Goal: Navigation & Orientation: Find specific page/section

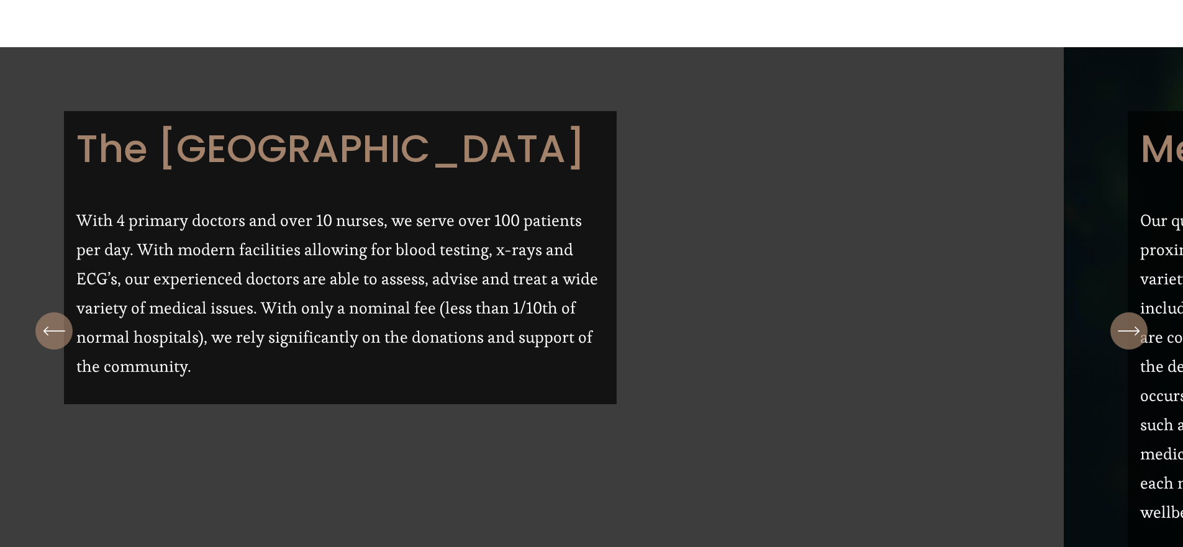
scroll to position [745, 0]
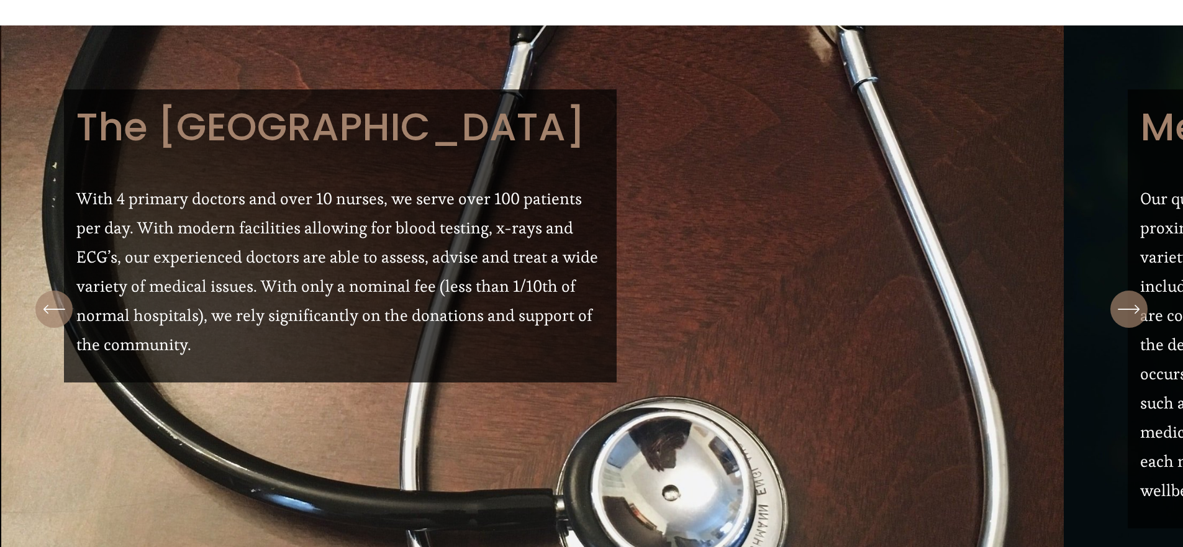
click at [1129, 298] on icon "\a \a \a Next\a \a" at bounding box center [1129, 309] width 22 height 22
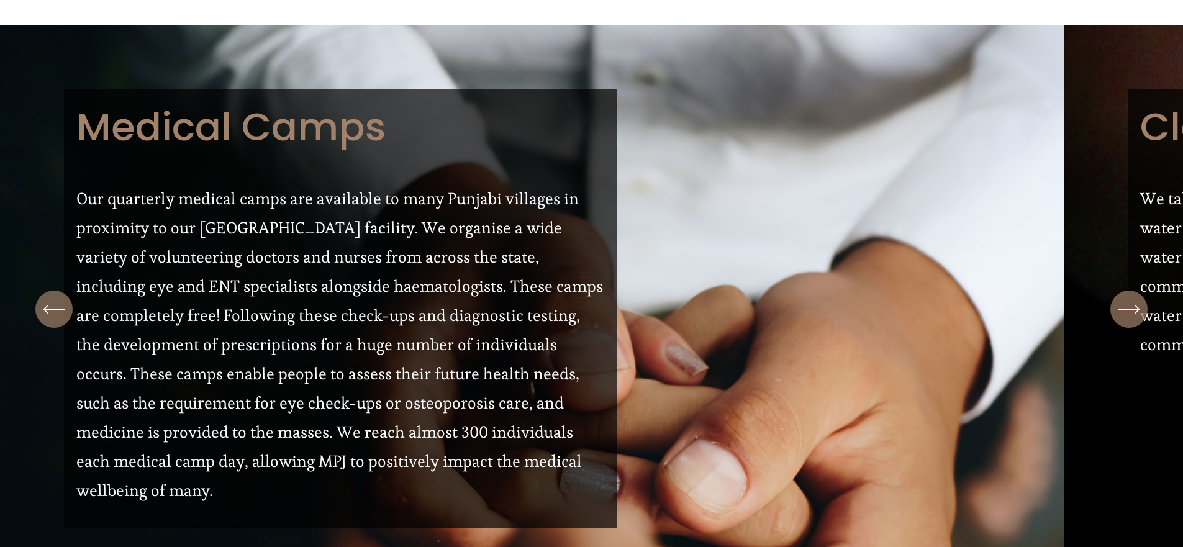
click at [1129, 298] on icon "\a \a \a Next\a \a" at bounding box center [1129, 309] width 22 height 22
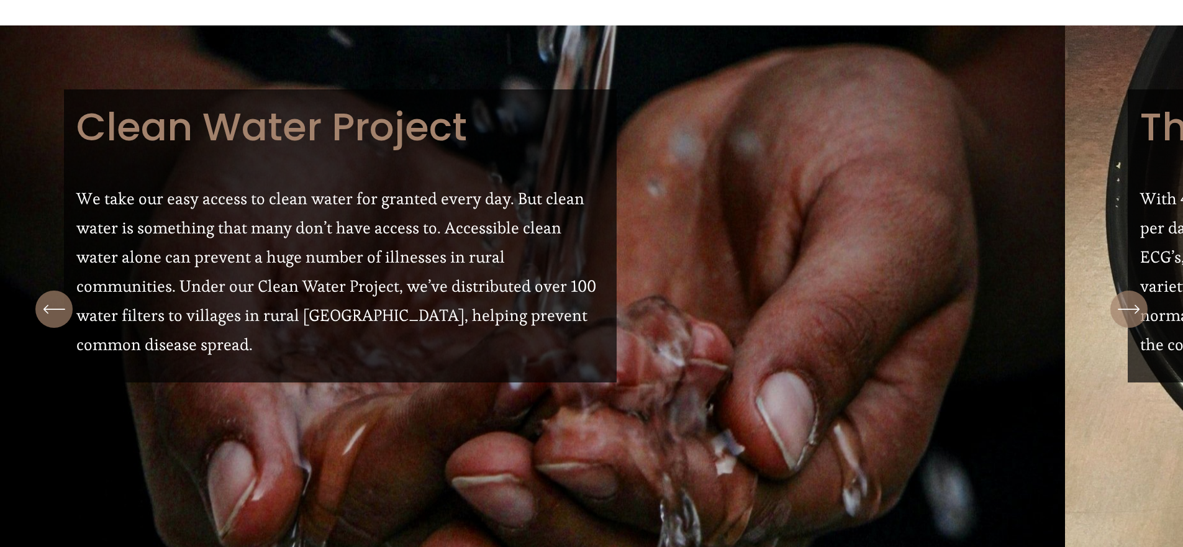
click at [1129, 298] on icon "\a \a \a Next\a \a" at bounding box center [1129, 309] width 22 height 22
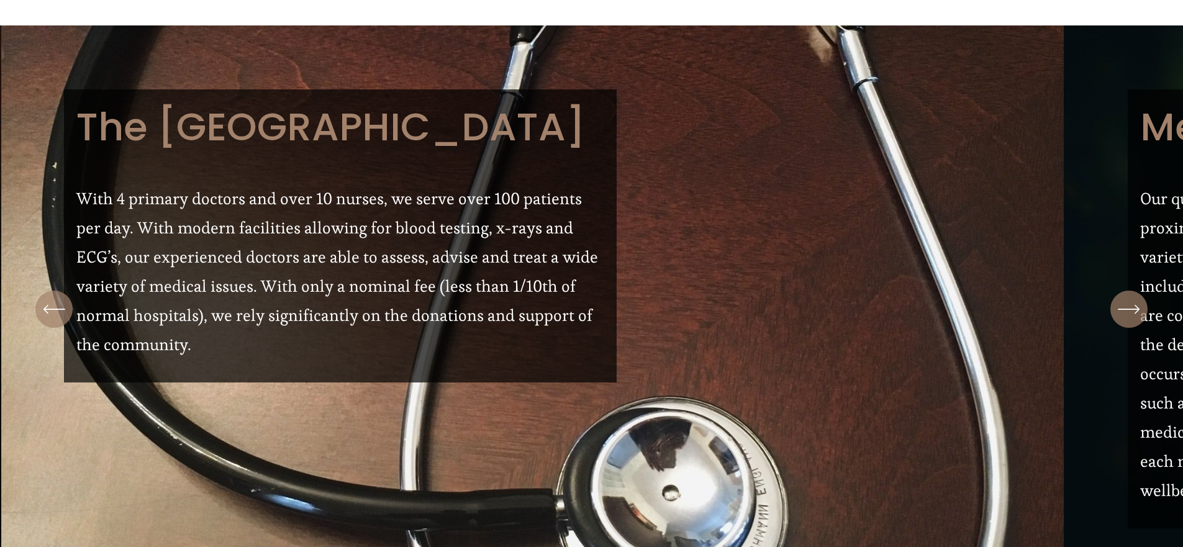
click at [1129, 298] on icon "\a \a \a Next\a \a" at bounding box center [1129, 309] width 22 height 22
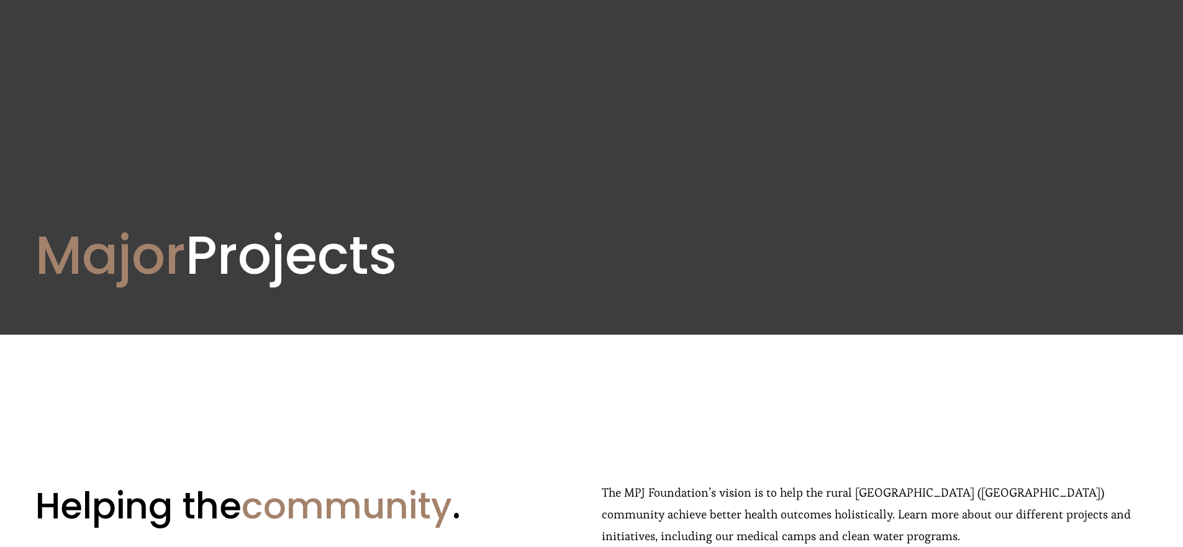
scroll to position [0, 0]
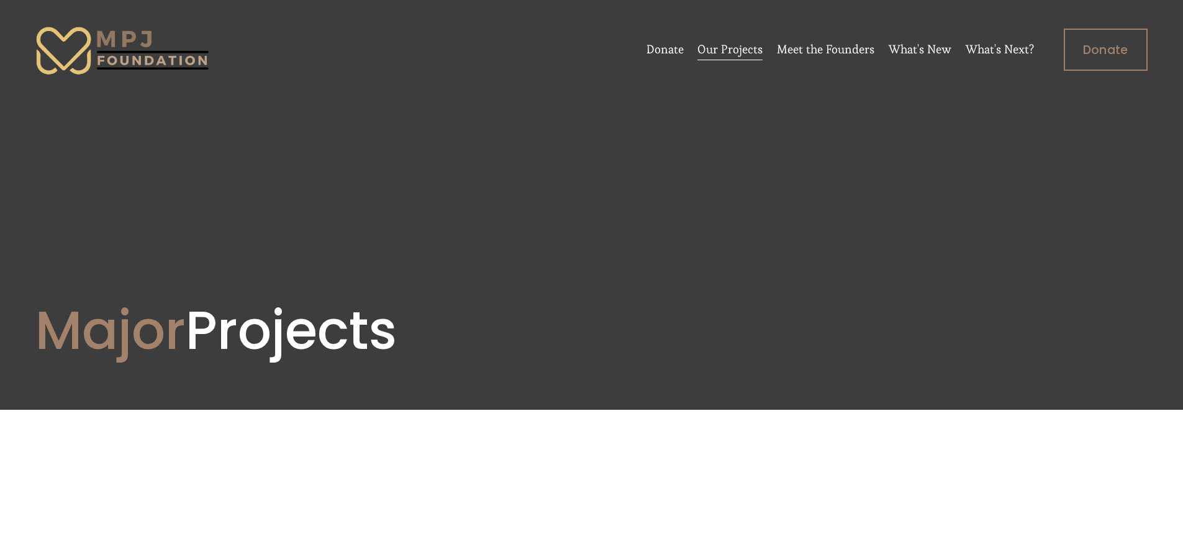
click at [739, 46] on link "Our Projects" at bounding box center [729, 50] width 65 height 24
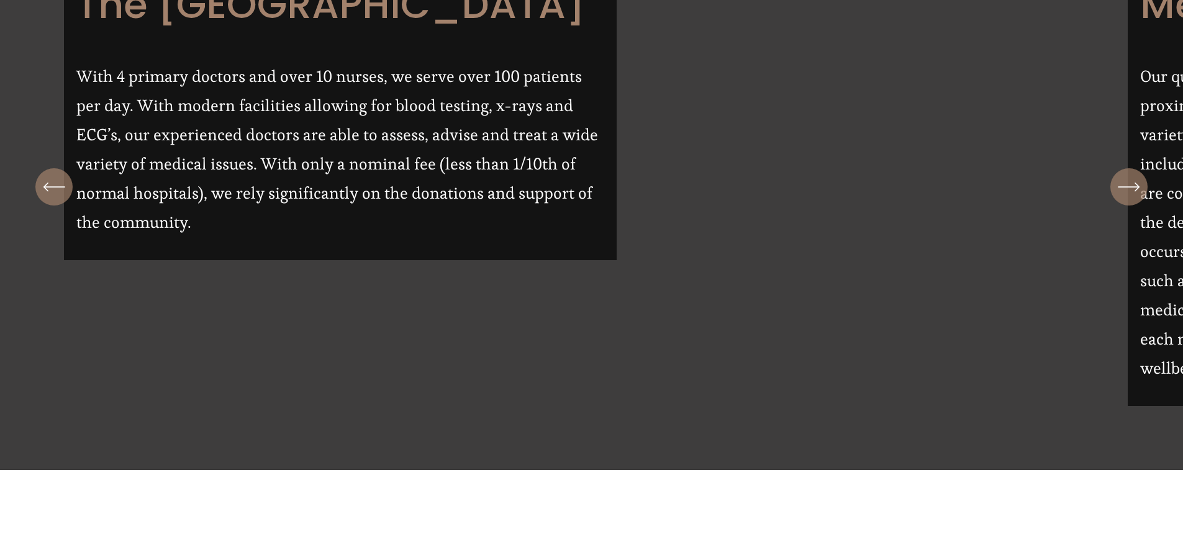
scroll to position [870, 0]
